Goal: Transaction & Acquisition: Obtain resource

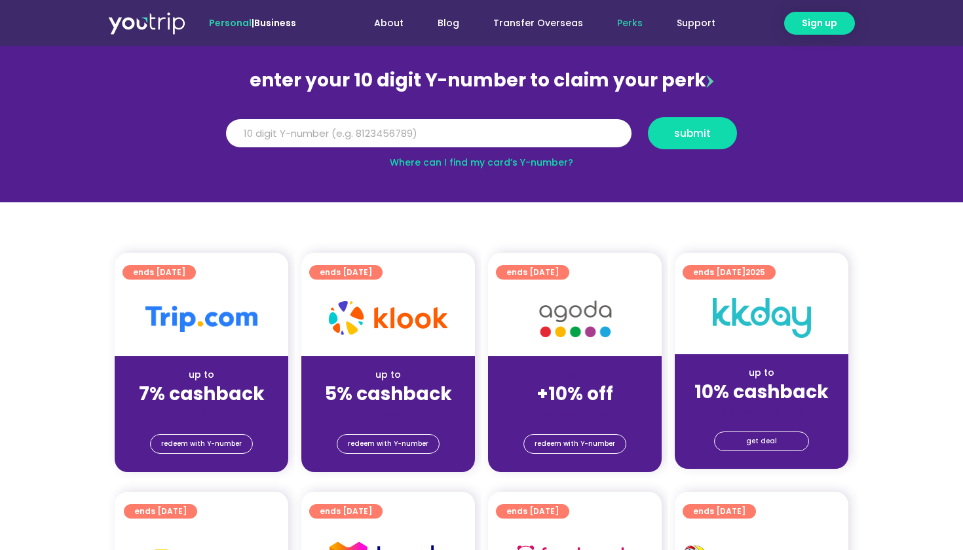
scroll to position [136, 0]
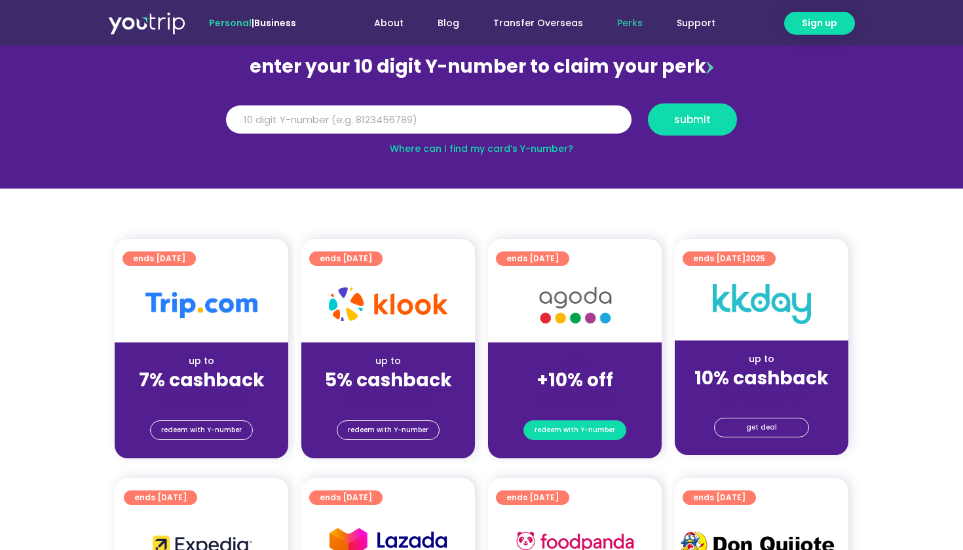
click at [570, 431] on span "redeem with Y-number" at bounding box center [574, 430] width 81 height 18
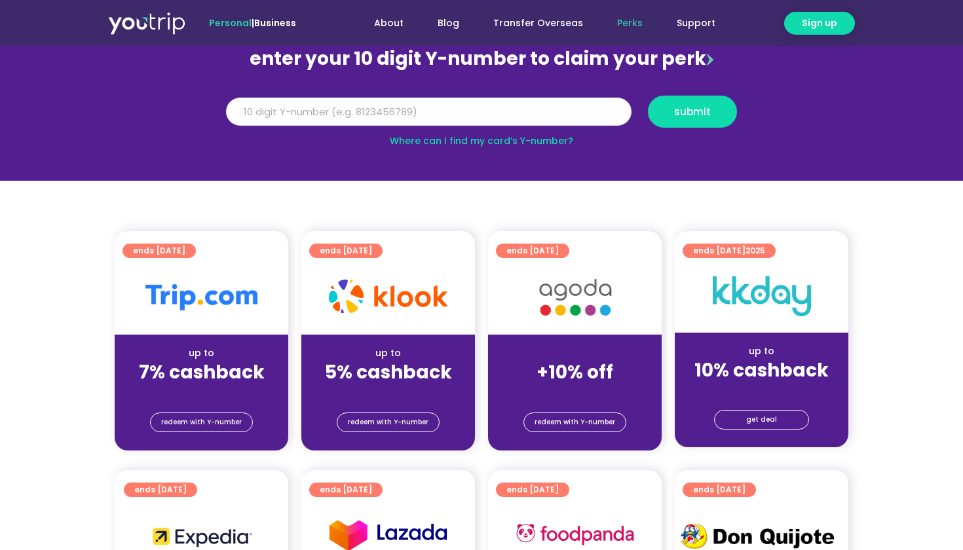
click at [405, 103] on input "Y Number" at bounding box center [428, 112] width 405 height 29
type input "8103705412"
click at [690, 122] on button "submit" at bounding box center [692, 112] width 89 height 32
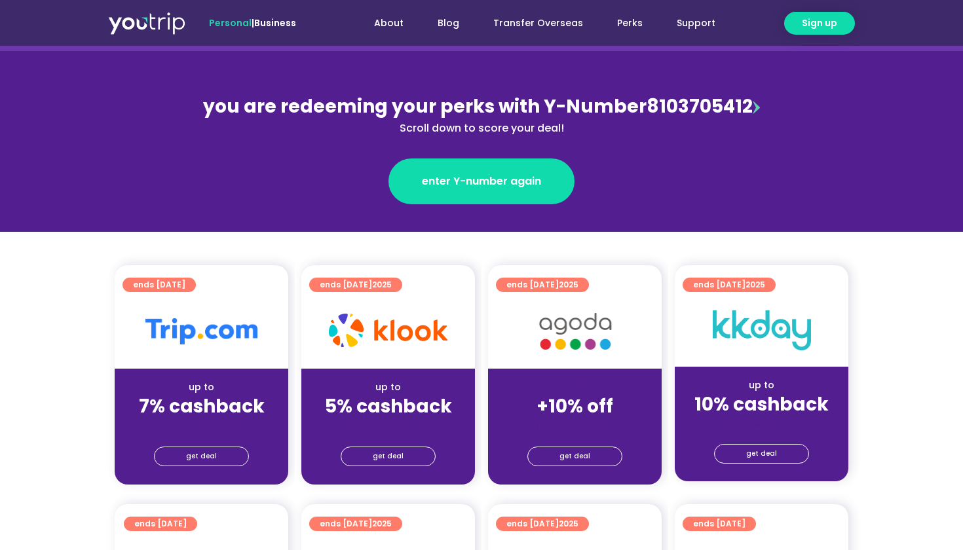
scroll to position [136, 0]
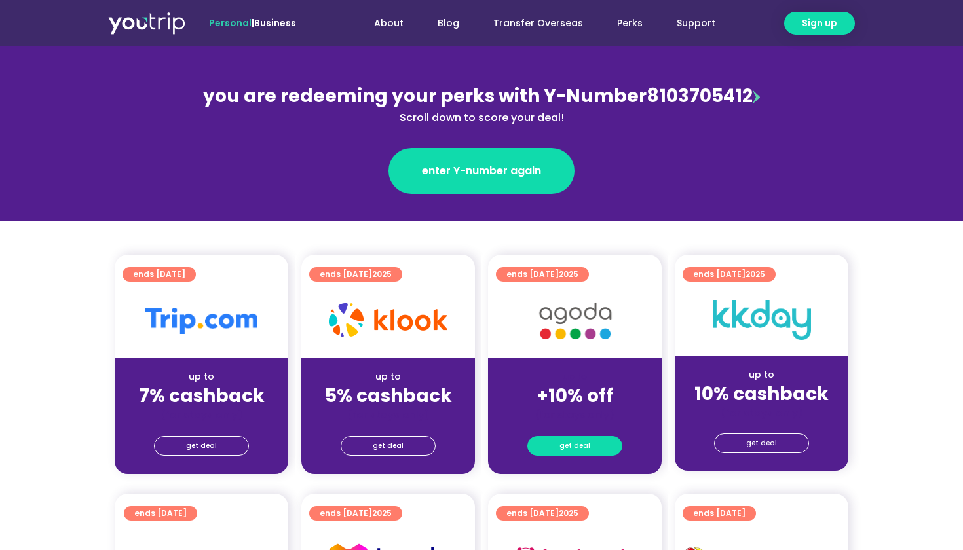
click at [594, 447] on link "get deal" at bounding box center [574, 446] width 95 height 20
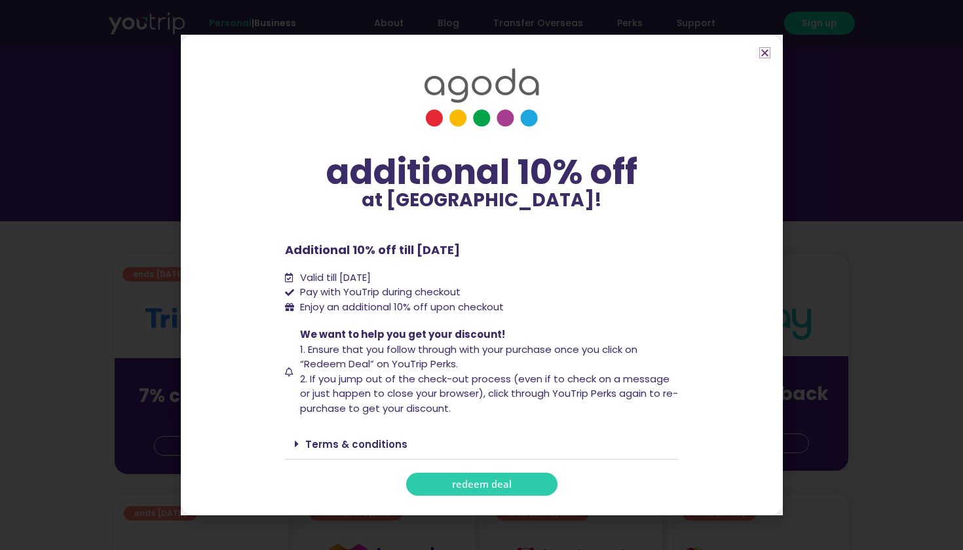
scroll to position [218, 0]
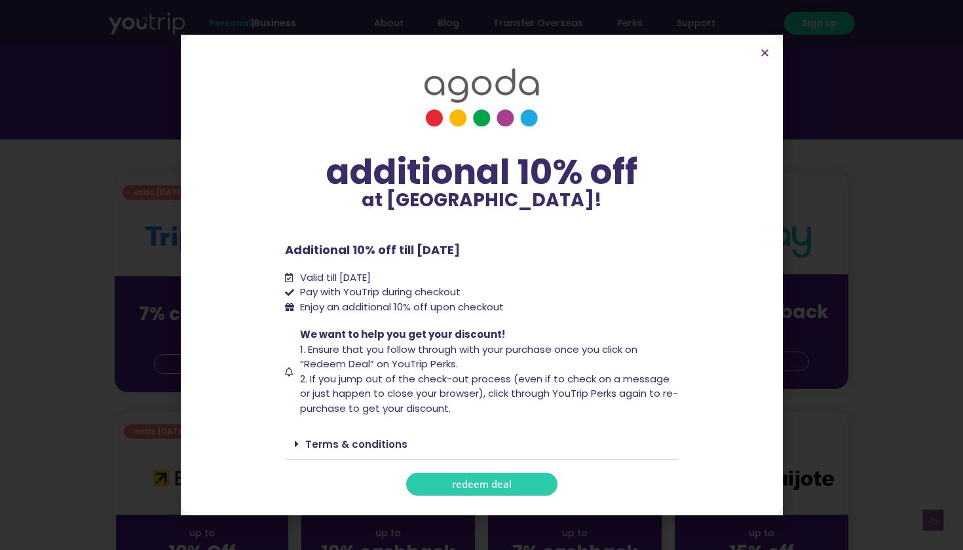
click at [500, 488] on span "redeem deal" at bounding box center [482, 484] width 60 height 10
click at [765, 56] on icon "Close" at bounding box center [765, 53] width 10 height 10
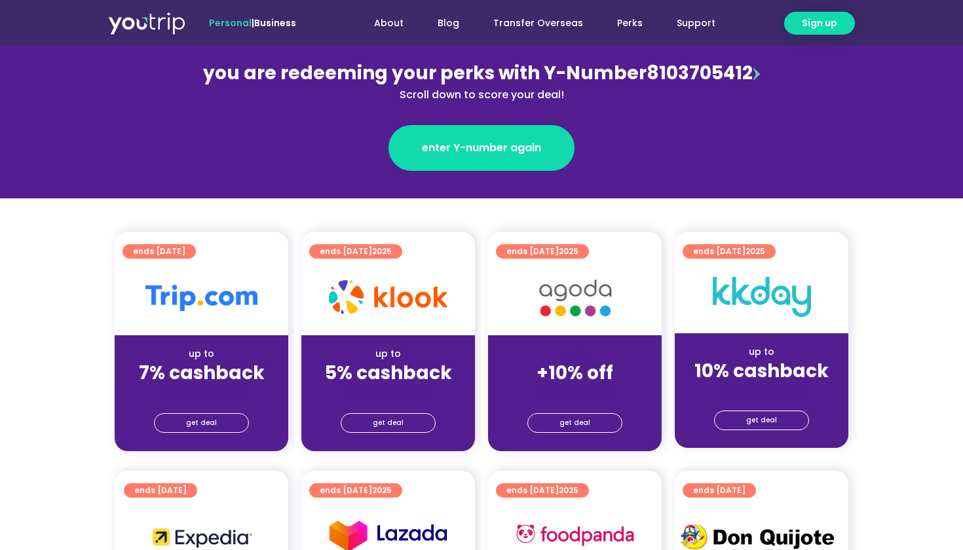
scroll to position [179, 0]
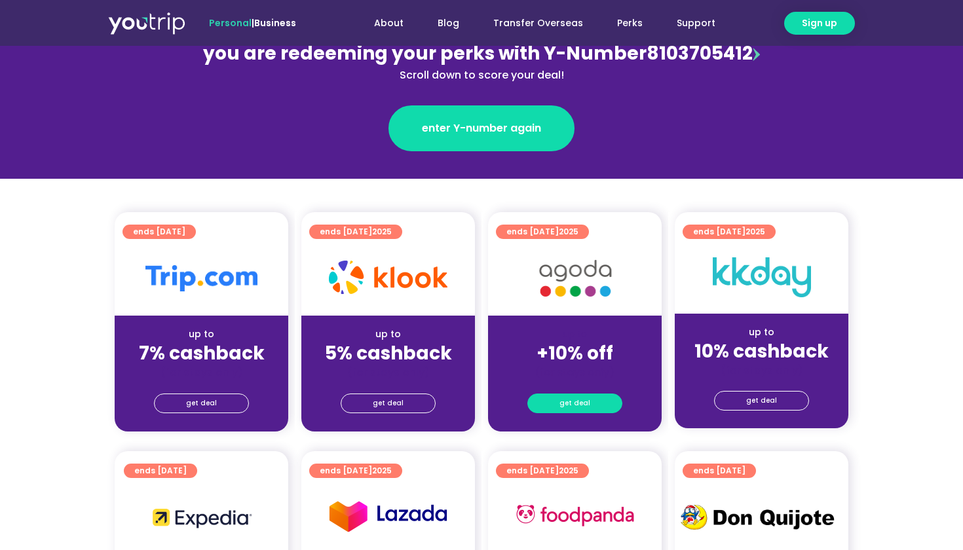
click at [579, 399] on span "get deal" at bounding box center [574, 403] width 31 height 18
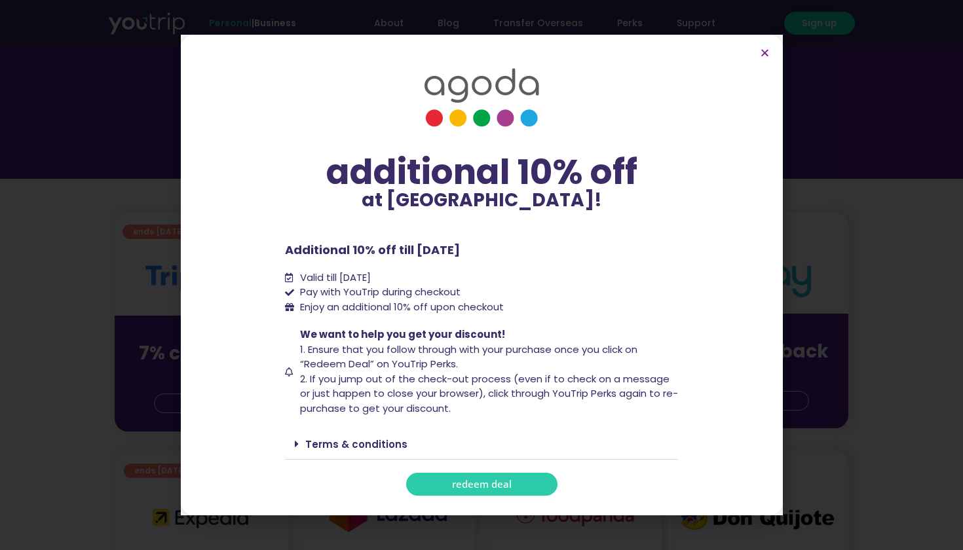
click at [521, 485] on link "redeem deal" at bounding box center [481, 484] width 151 height 23
